Goal: Task Accomplishment & Management: Manage account settings

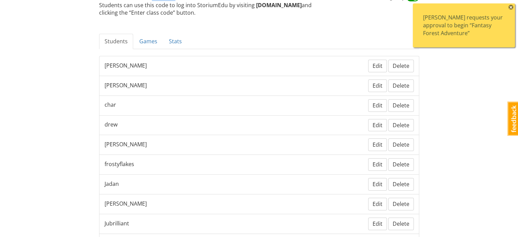
scroll to position [68, 0]
click at [511, 5] on span "×" at bounding box center [511, 7] width 5 height 5
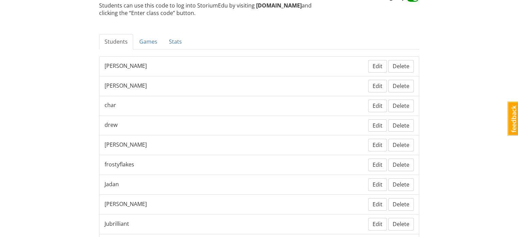
scroll to position [0, 0]
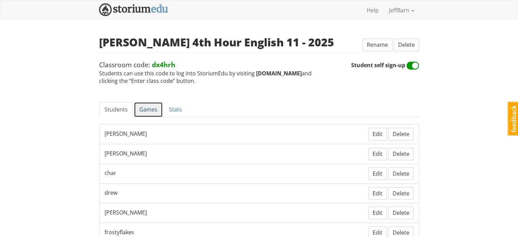
drag, startPoint x: 115, startPoint y: 1, endPoint x: 153, endPoint y: 109, distance: 114.7
click at [152, 109] on link "Games" at bounding box center [148, 109] width 29 height 15
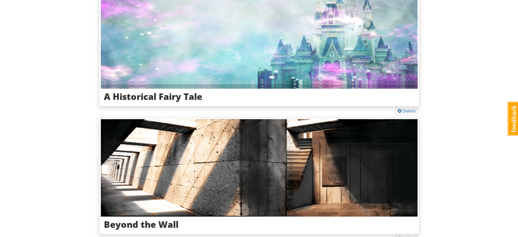
scroll to position [559, 0]
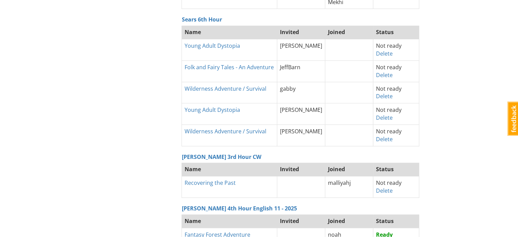
scroll to position [284, 0]
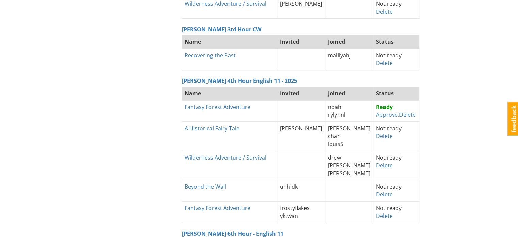
scroll to position [446, 0]
click at [379, 113] on link "Approve" at bounding box center [387, 113] width 22 height 7
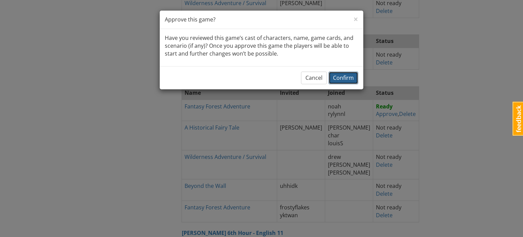
click at [350, 79] on span "Confirm" at bounding box center [343, 77] width 21 height 7
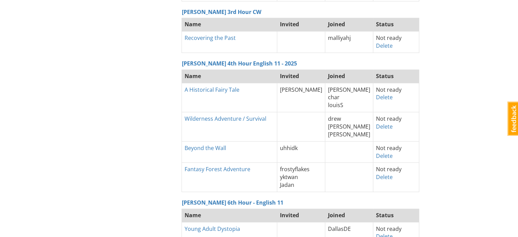
scroll to position [463, 0]
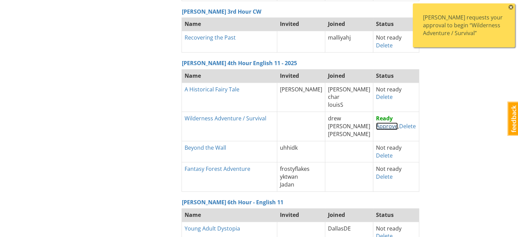
click at [387, 124] on link "Approve" at bounding box center [387, 125] width 22 height 7
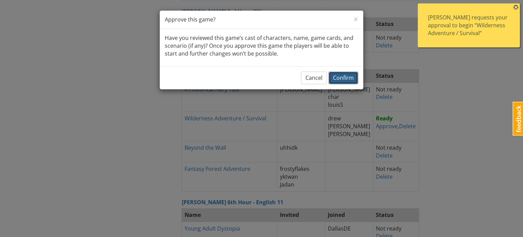
click at [343, 75] on span "Confirm" at bounding box center [343, 77] width 21 height 7
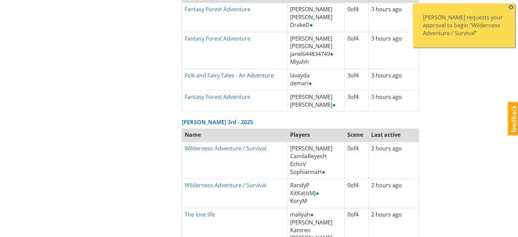
scroll to position [889, 0]
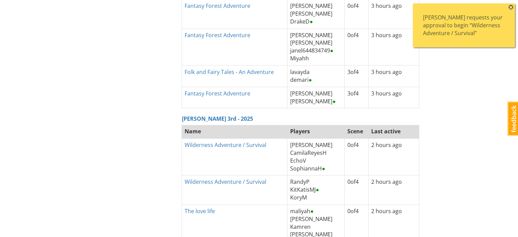
click at [511, 8] on span "×" at bounding box center [511, 7] width 5 height 5
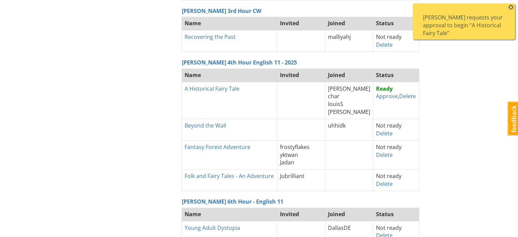
scroll to position [466, 0]
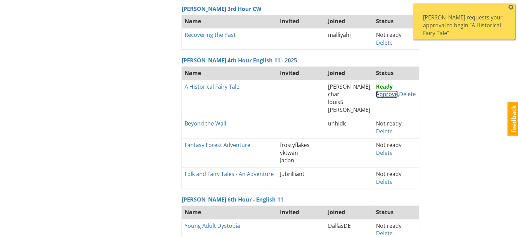
click at [383, 91] on link "Approve" at bounding box center [387, 93] width 22 height 7
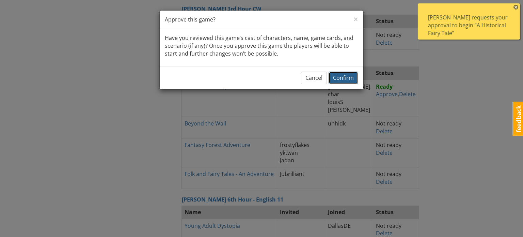
click at [346, 80] on span "Confirm" at bounding box center [343, 77] width 21 height 7
